Goal: Task Accomplishment & Management: Manage account settings

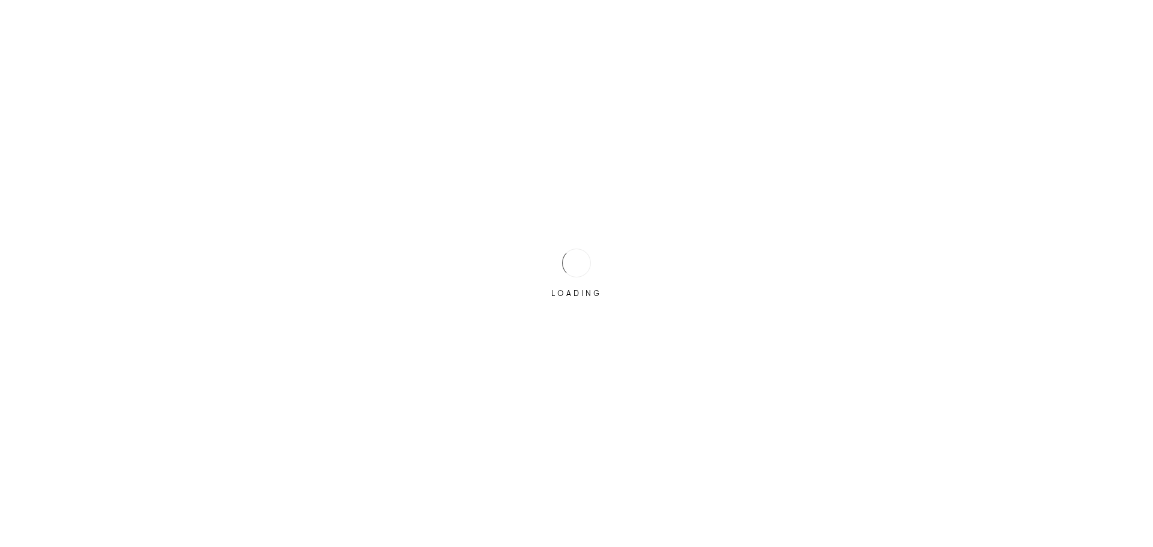
type input "melanie.gootee@jrgrestaurants.com"
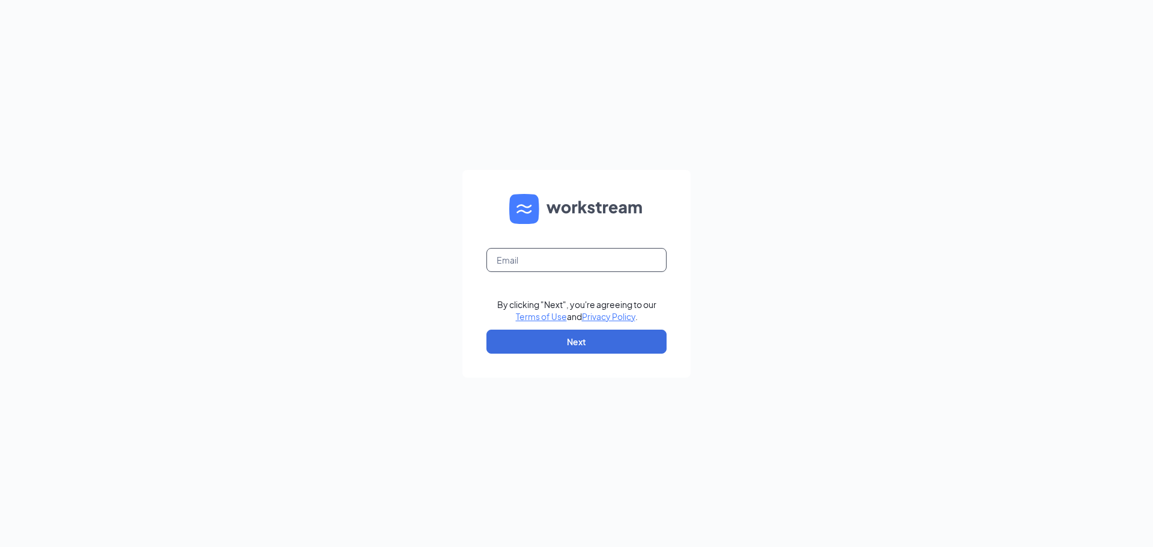
type input "melanie.gootee@jrgrestaurants.com"
click at [672, 245] on form "melanie.gootee@jrgrestaurants.com By clicking "Next", you're agreeing to our Te…" at bounding box center [576, 274] width 228 height 208
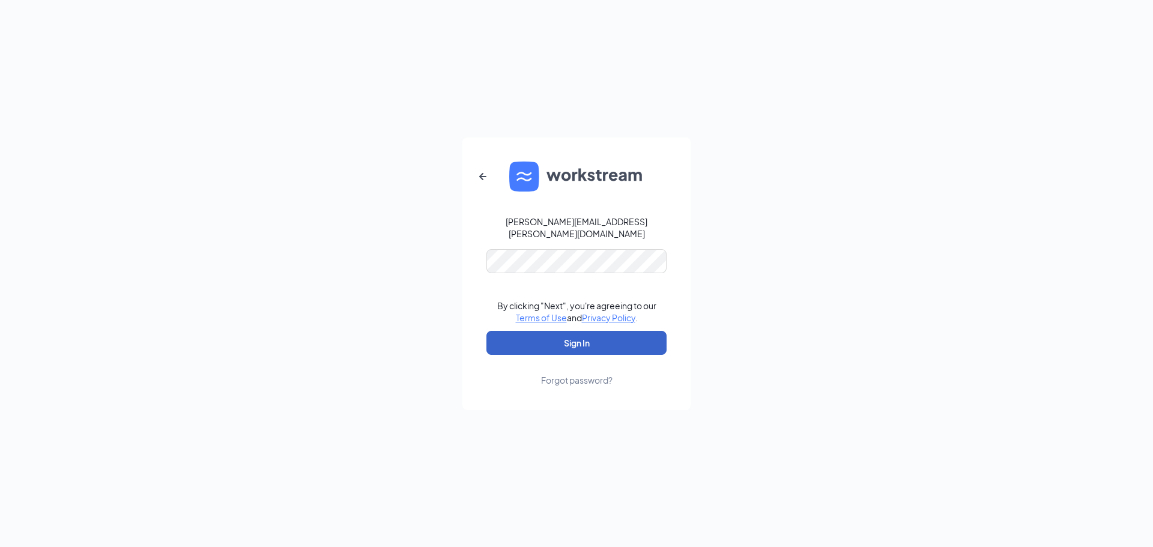
click at [554, 334] on button "Sign In" at bounding box center [577, 343] width 180 height 24
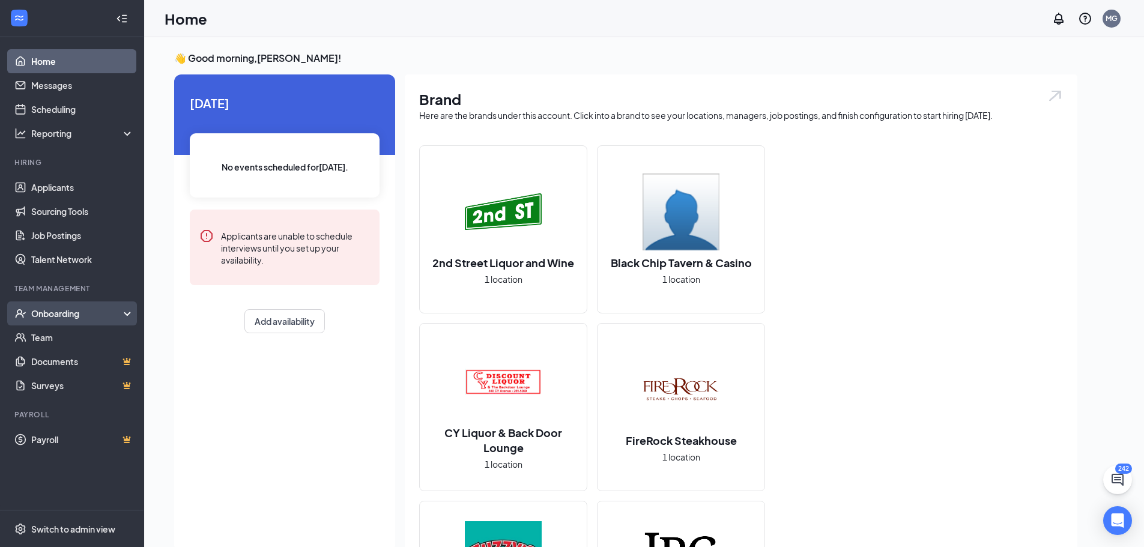
click at [52, 311] on div "Onboarding" at bounding box center [77, 314] width 92 height 12
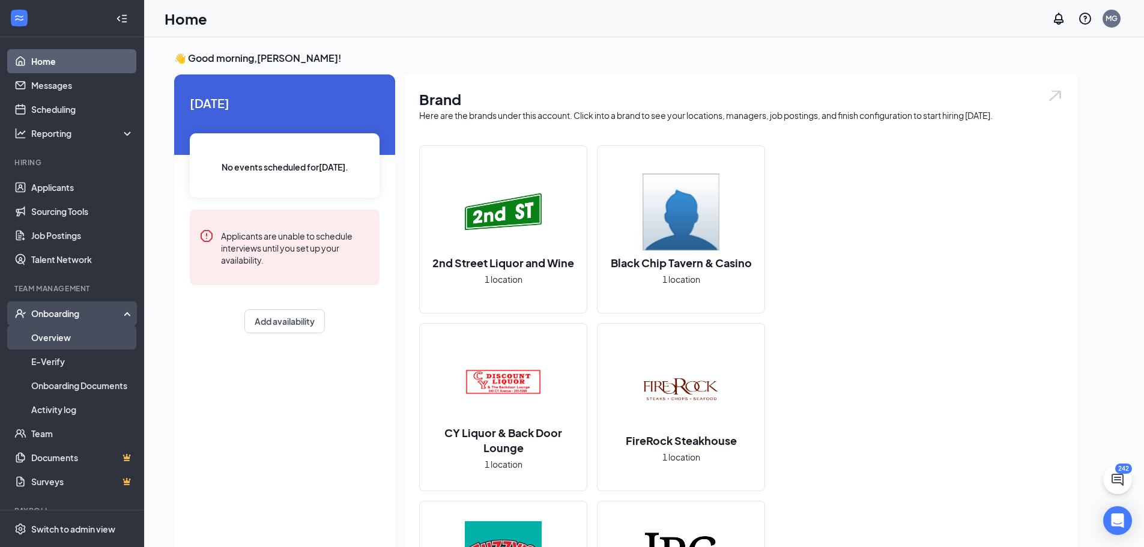
click at [53, 336] on link "Overview" at bounding box center [82, 338] width 103 height 24
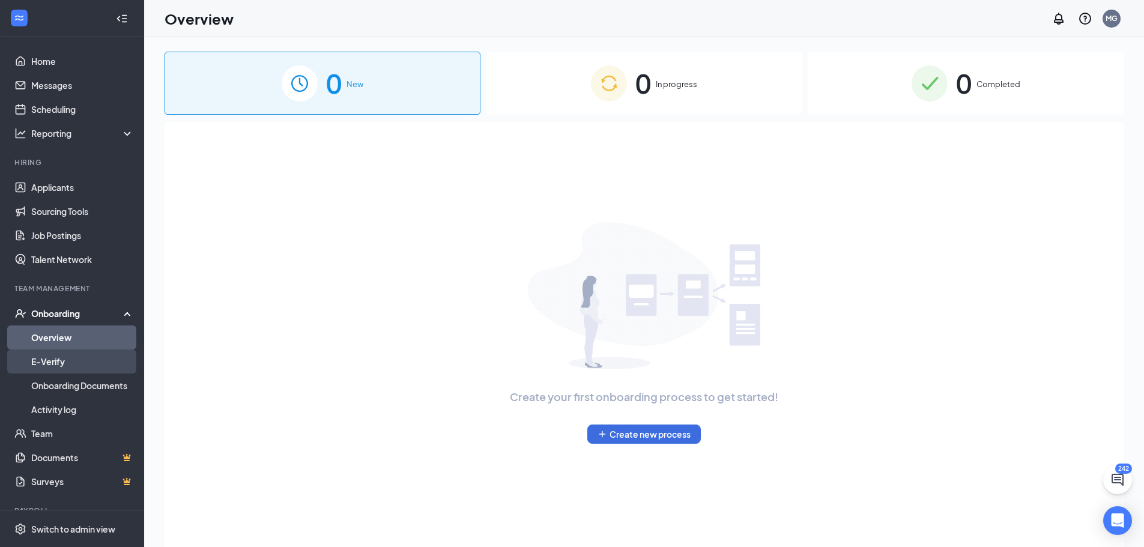
click at [46, 363] on link "E-Verify" at bounding box center [82, 362] width 103 height 24
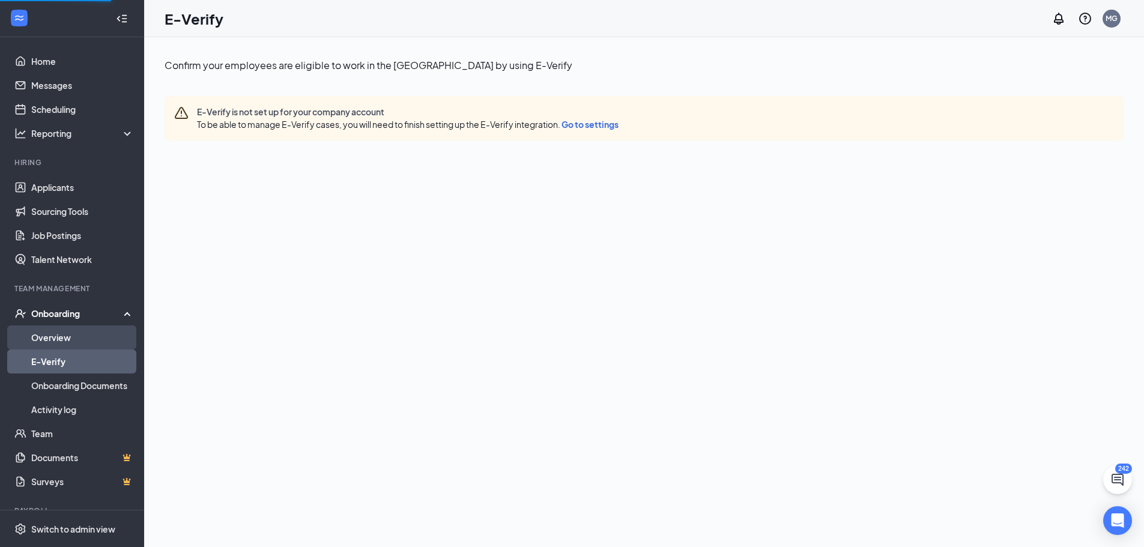
click at [58, 340] on link "Overview" at bounding box center [82, 338] width 103 height 24
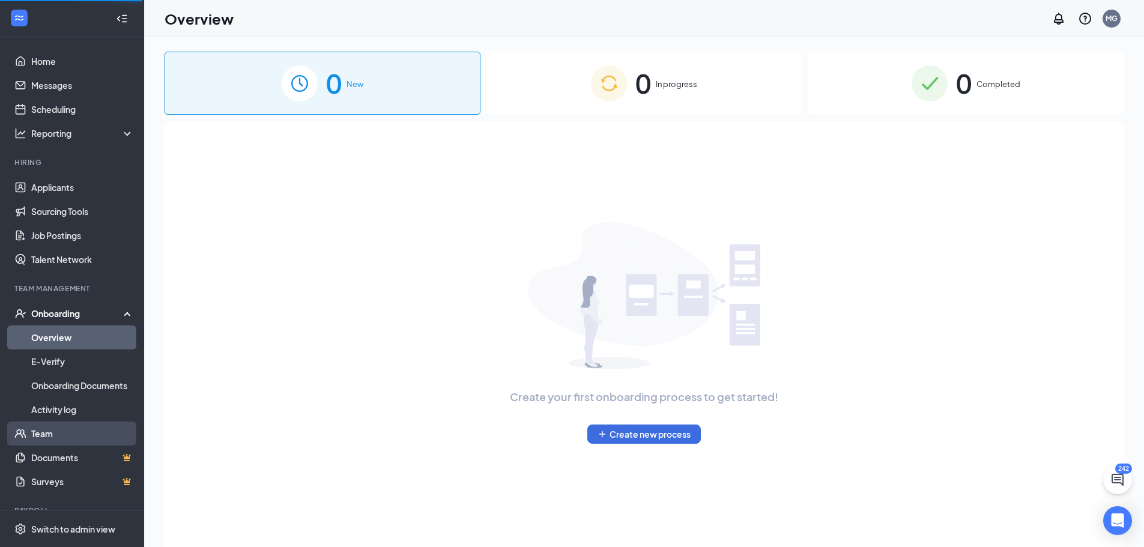
click at [43, 434] on link "Team" at bounding box center [82, 434] width 103 height 24
click at [59, 410] on link "Activity log" at bounding box center [82, 410] width 103 height 24
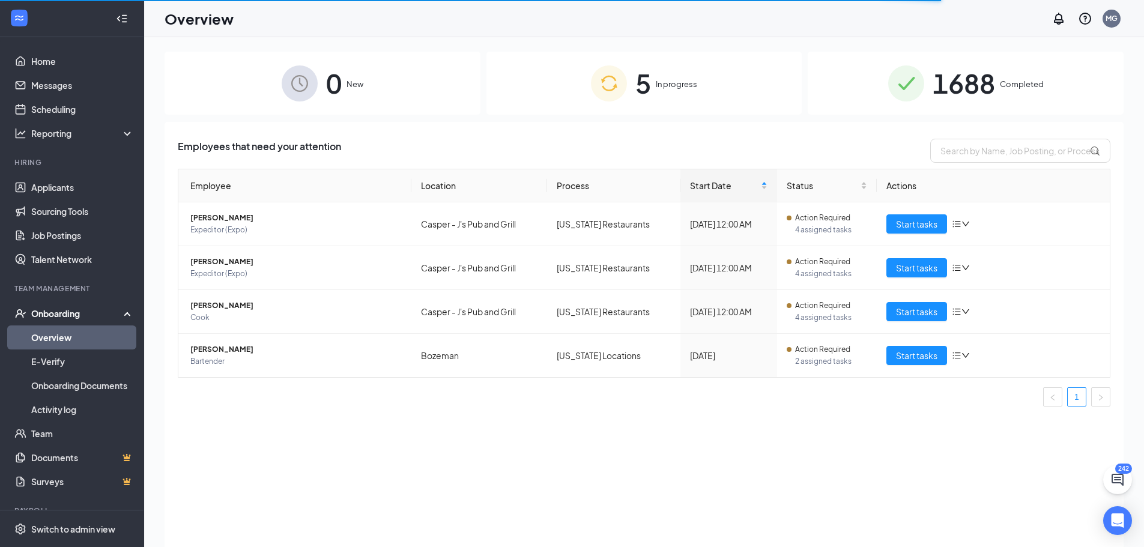
click at [649, 78] on span "5" at bounding box center [643, 82] width 16 height 41
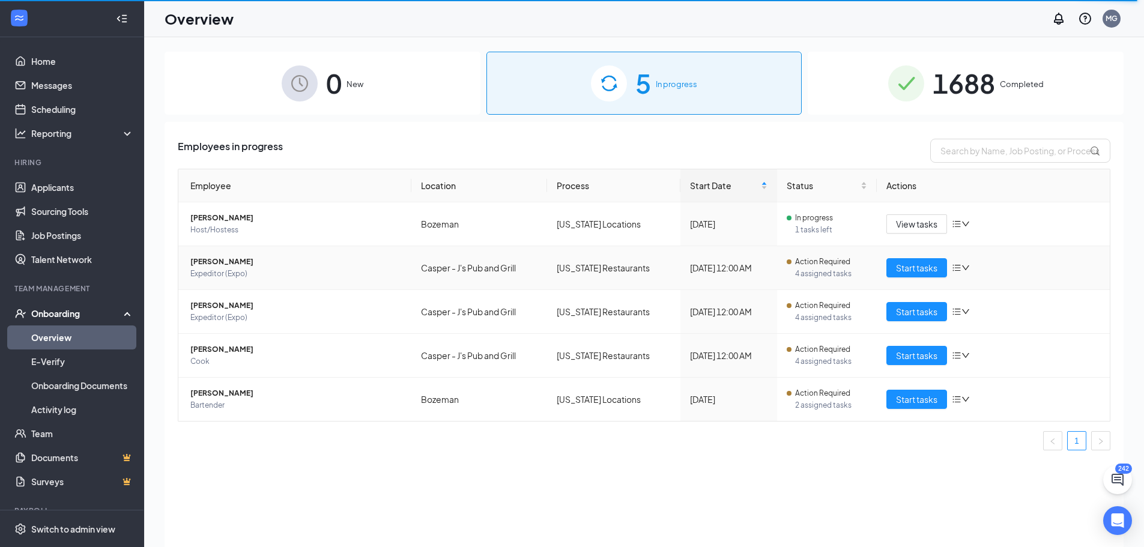
click at [212, 264] on span "[PERSON_NAME]" at bounding box center [295, 262] width 211 height 12
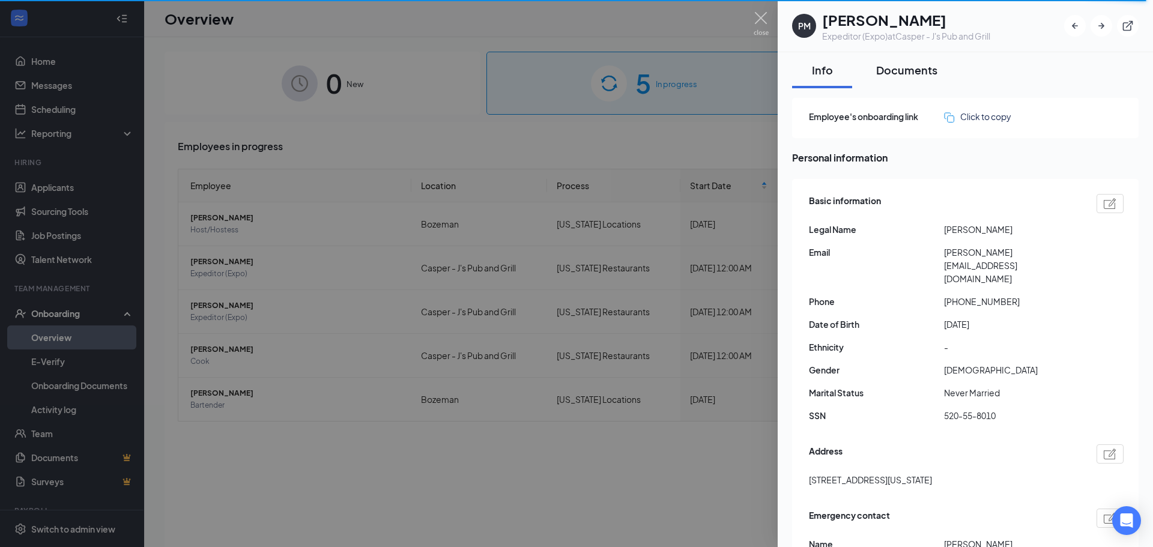
click at [914, 66] on div "Documents" at bounding box center [906, 69] width 61 height 15
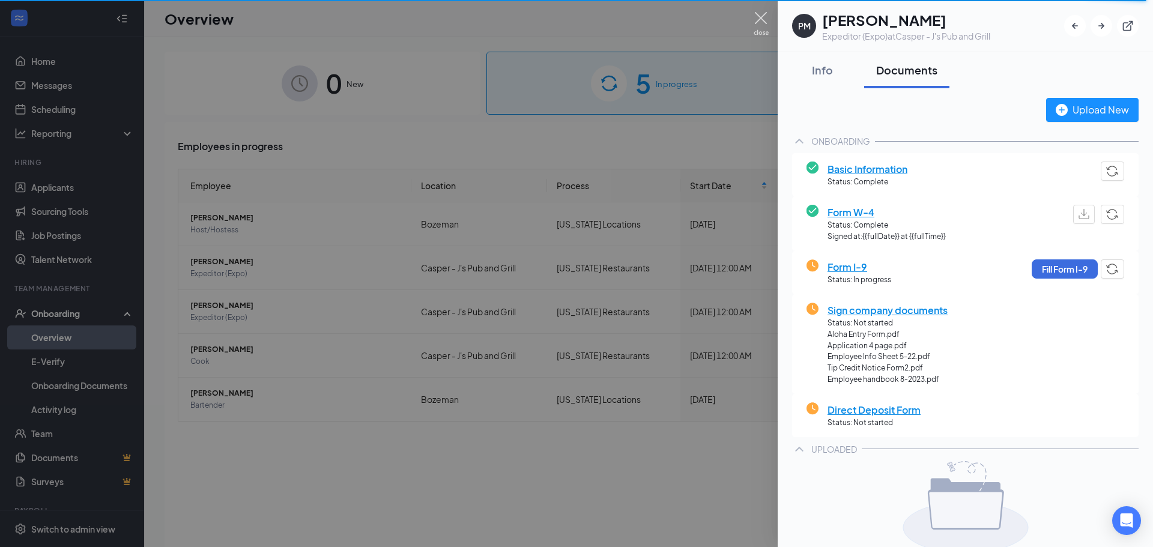
click at [757, 19] on img at bounding box center [761, 23] width 15 height 23
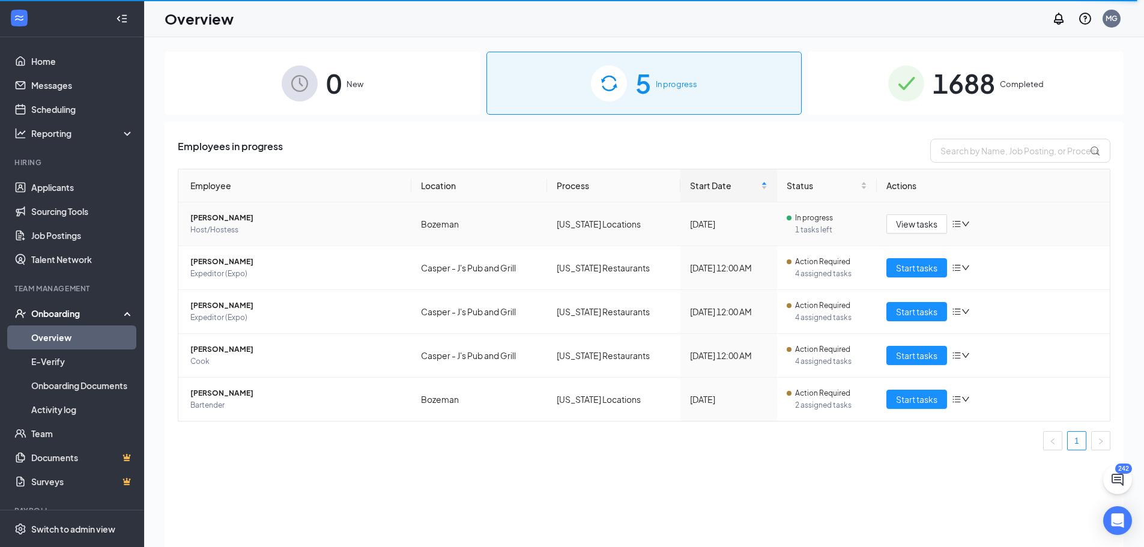
click at [211, 219] on span "John Foy" at bounding box center [295, 218] width 211 height 12
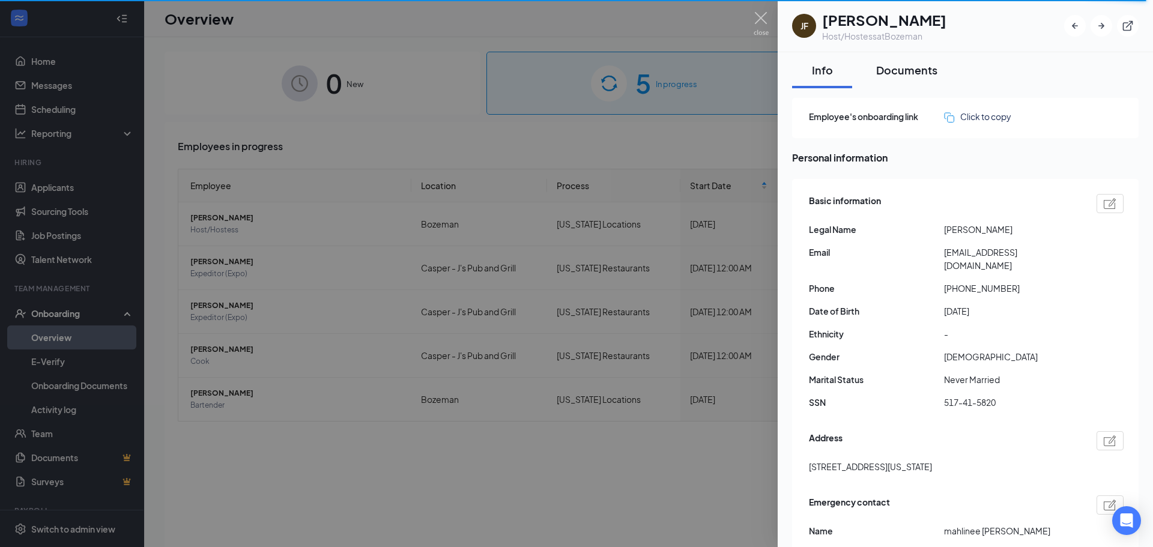
click at [906, 69] on div "Documents" at bounding box center [906, 69] width 61 height 15
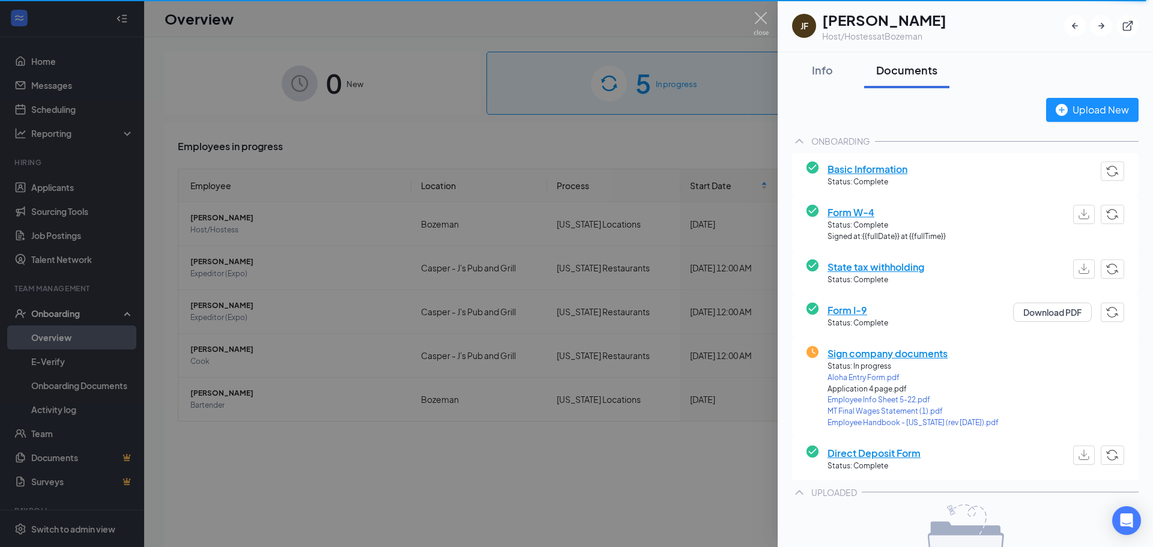
click at [921, 354] on span "Sign company documents" at bounding box center [913, 353] width 171 height 15
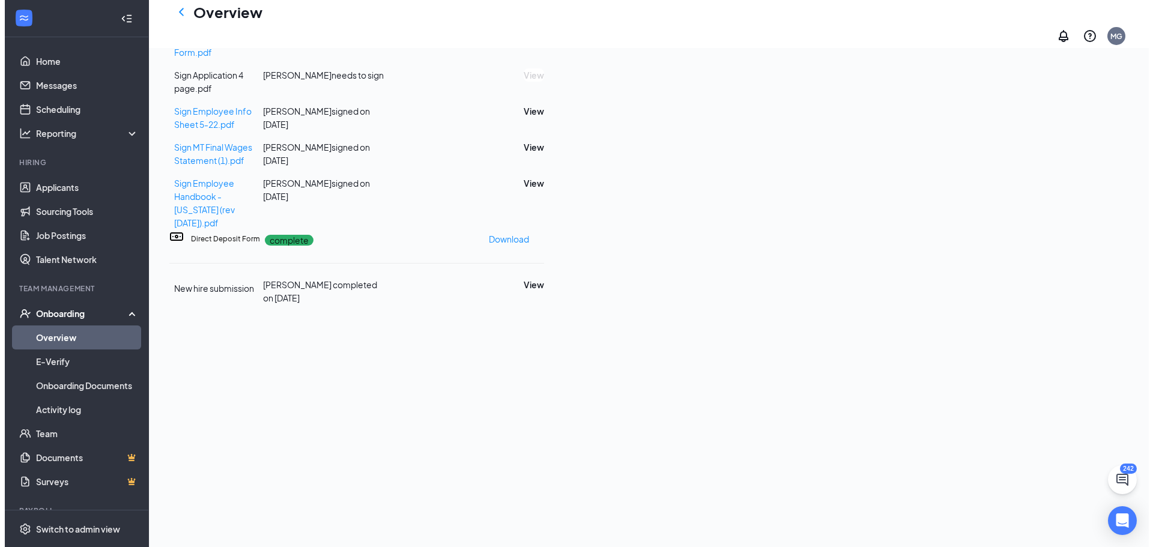
scroll to position [422, 0]
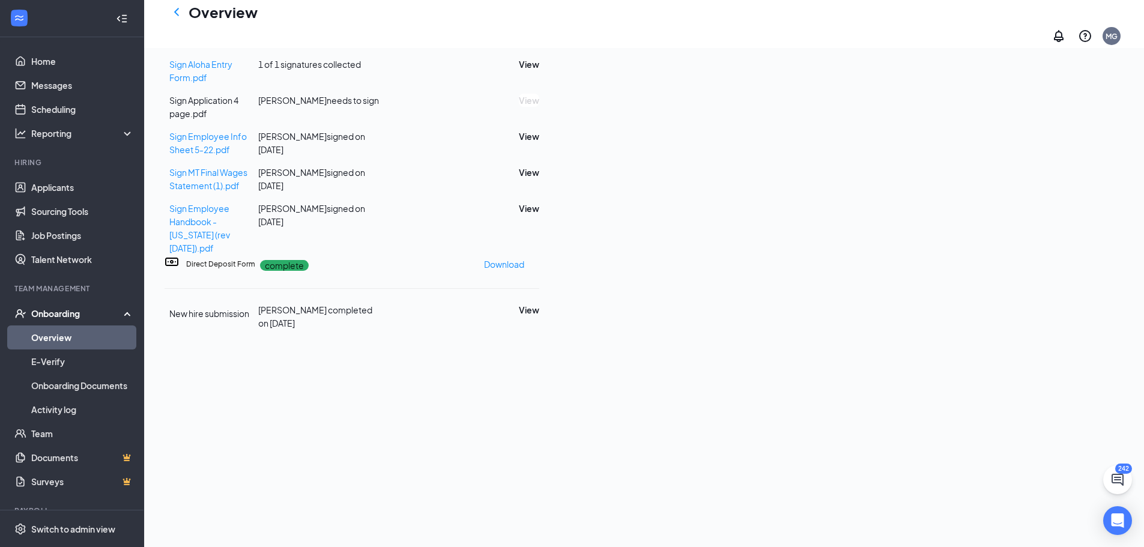
click at [539, 19] on icon "Ellipses" at bounding box center [539, 19] width 0 height 0
click at [951, 264] on span "Mark as complete" at bounding box center [946, 263] width 70 height 13
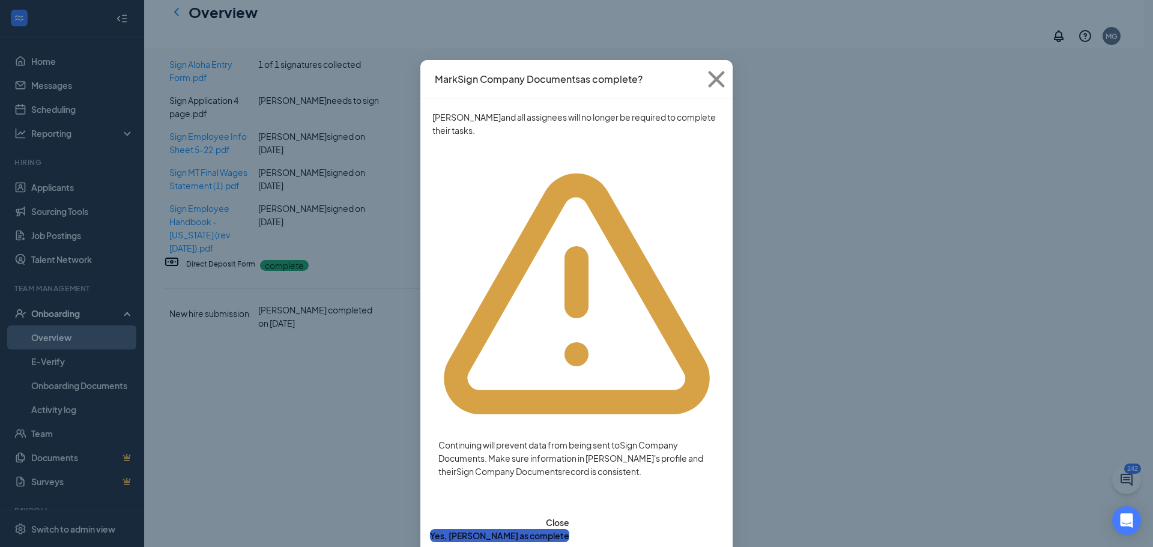
click at [569, 529] on button "Yes, mark as complete" at bounding box center [499, 535] width 139 height 13
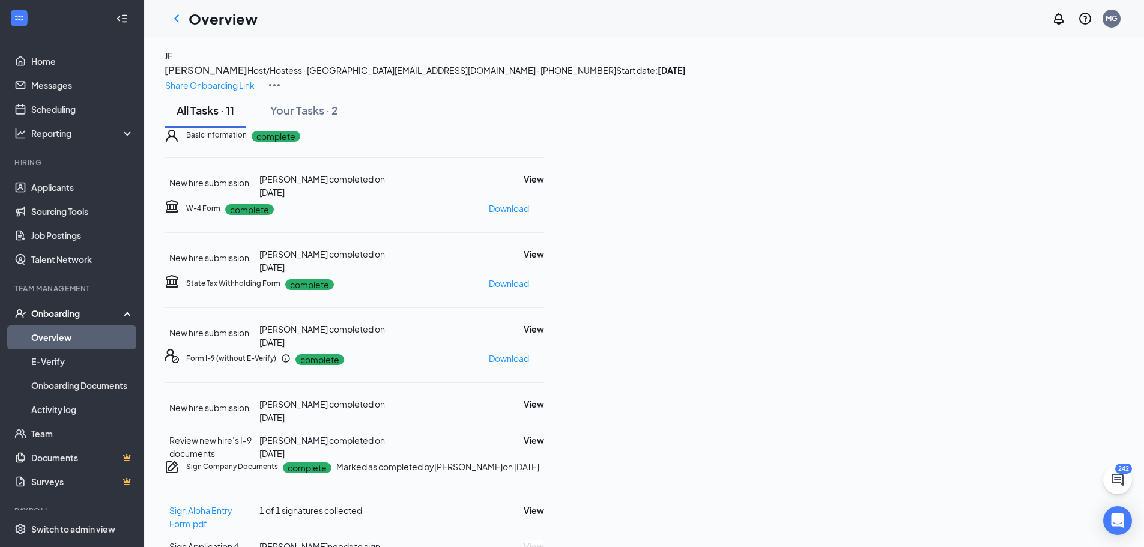
scroll to position [0, 0]
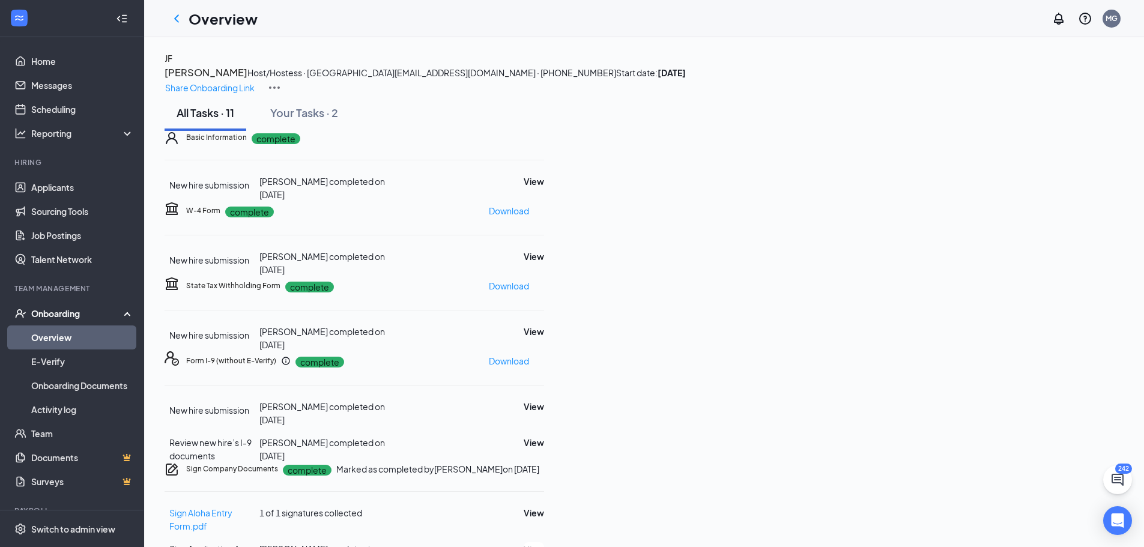
click at [53, 340] on link "Overview" at bounding box center [82, 338] width 103 height 24
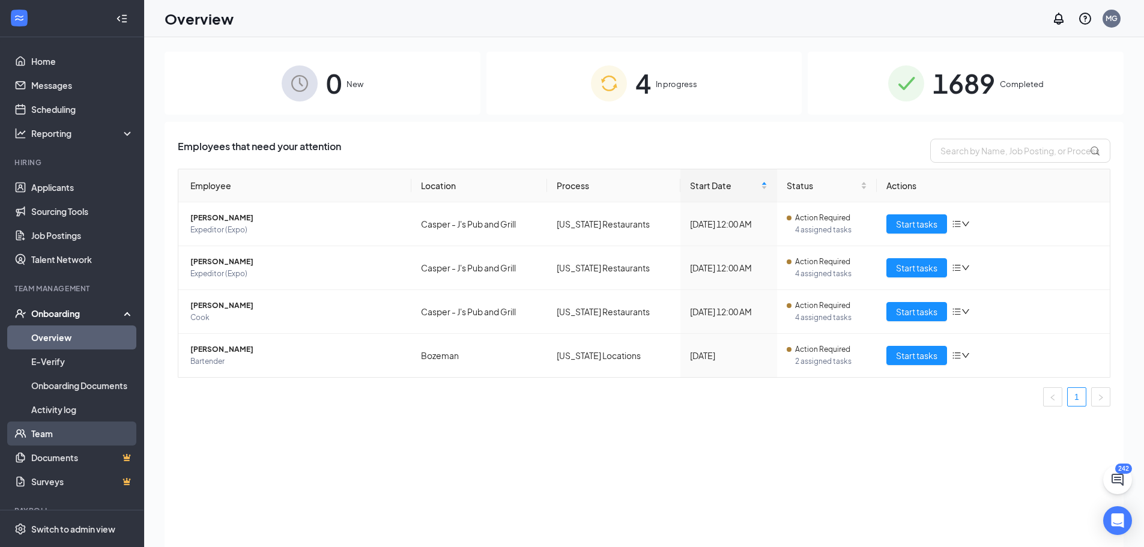
click at [40, 431] on link "Team" at bounding box center [82, 434] width 103 height 24
click at [219, 348] on span "ELLA MORTON" at bounding box center [295, 350] width 211 height 12
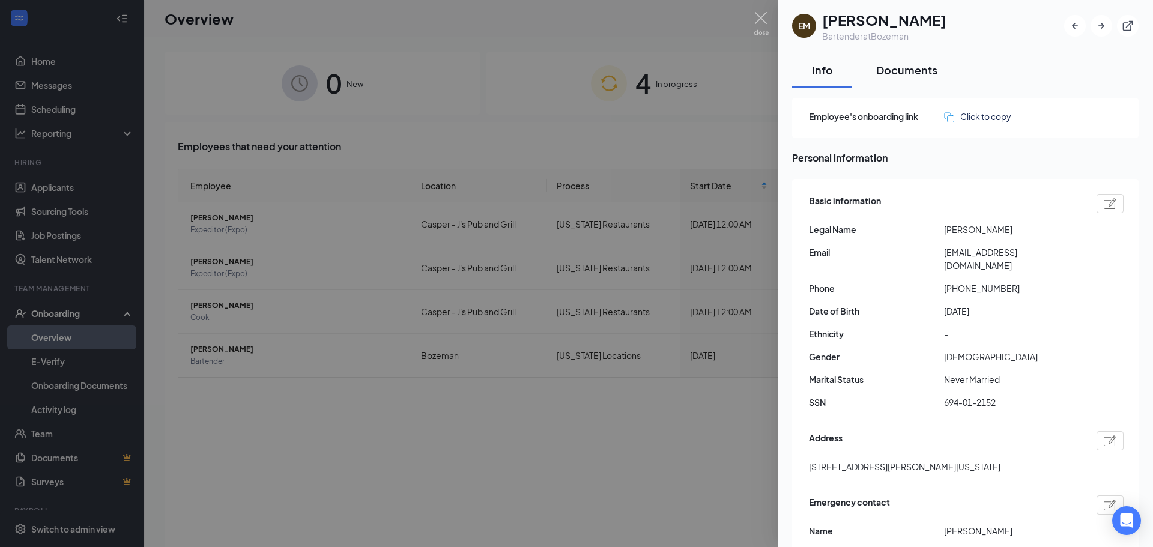
click at [897, 76] on div "Documents" at bounding box center [906, 69] width 61 height 15
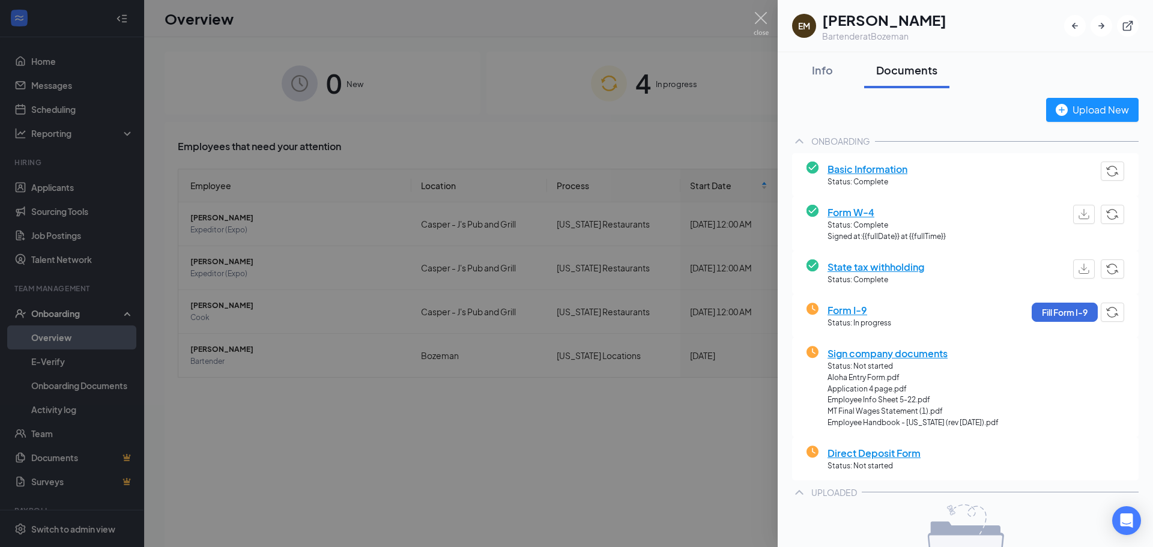
click at [459, 473] on div at bounding box center [576, 273] width 1153 height 547
